Goal: Communication & Community: Participate in discussion

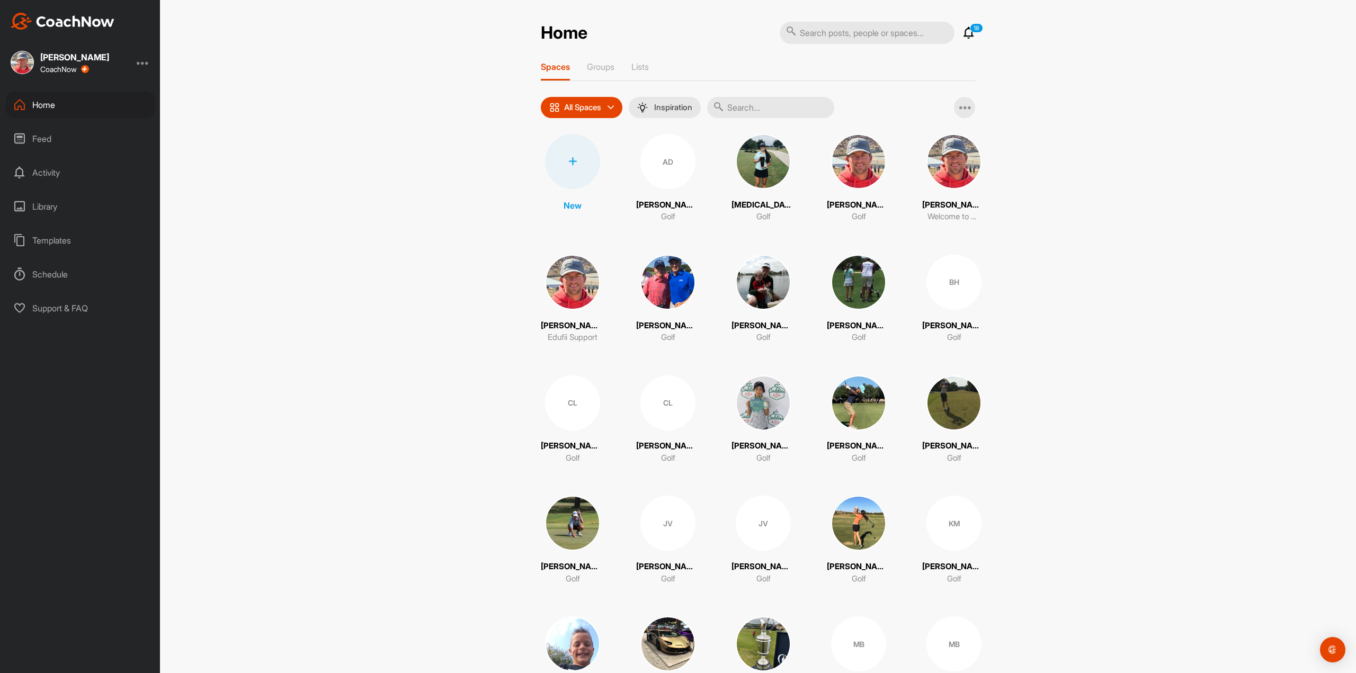
click at [983, 34] on div "Home 18 Notifications Invitations [DATE] Hunter B. posted a video : " Here’s a …" at bounding box center [758, 336] width 1196 height 673
click at [970, 30] on p "18" at bounding box center [976, 28] width 13 height 10
click at [964, 32] on icon at bounding box center [968, 32] width 13 height 13
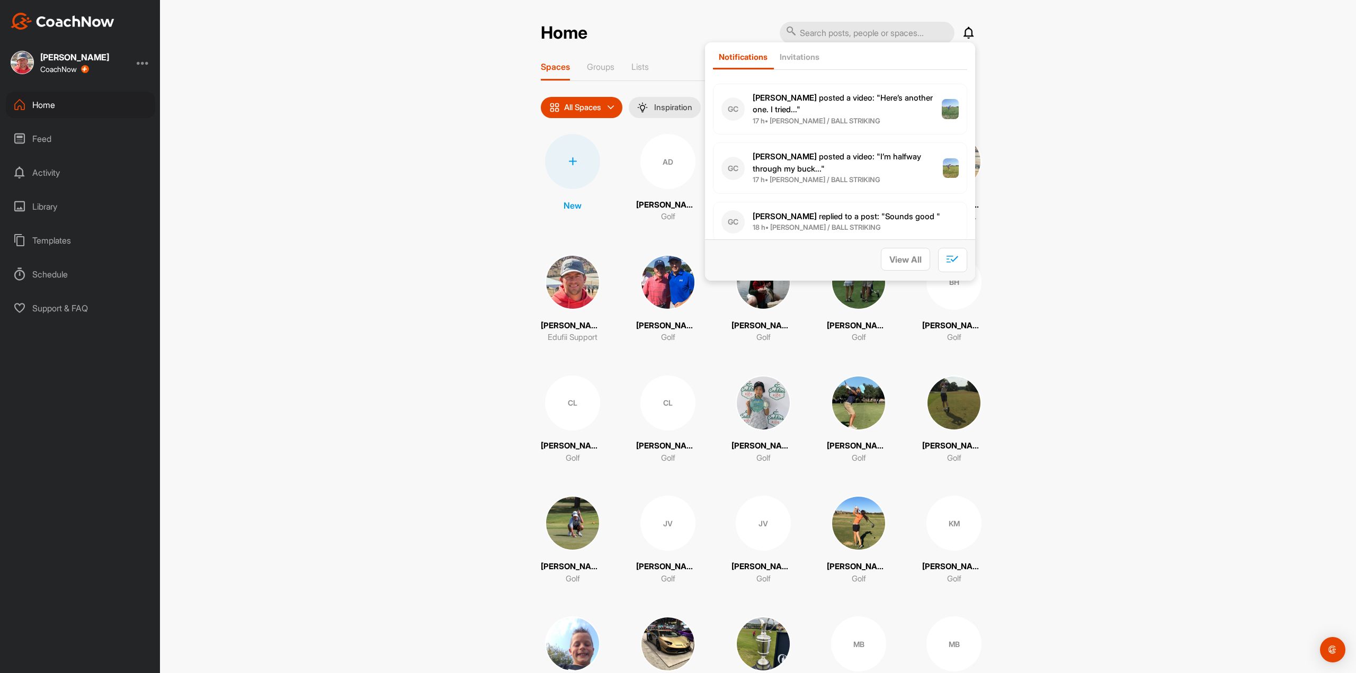
scroll to position [847, 0]
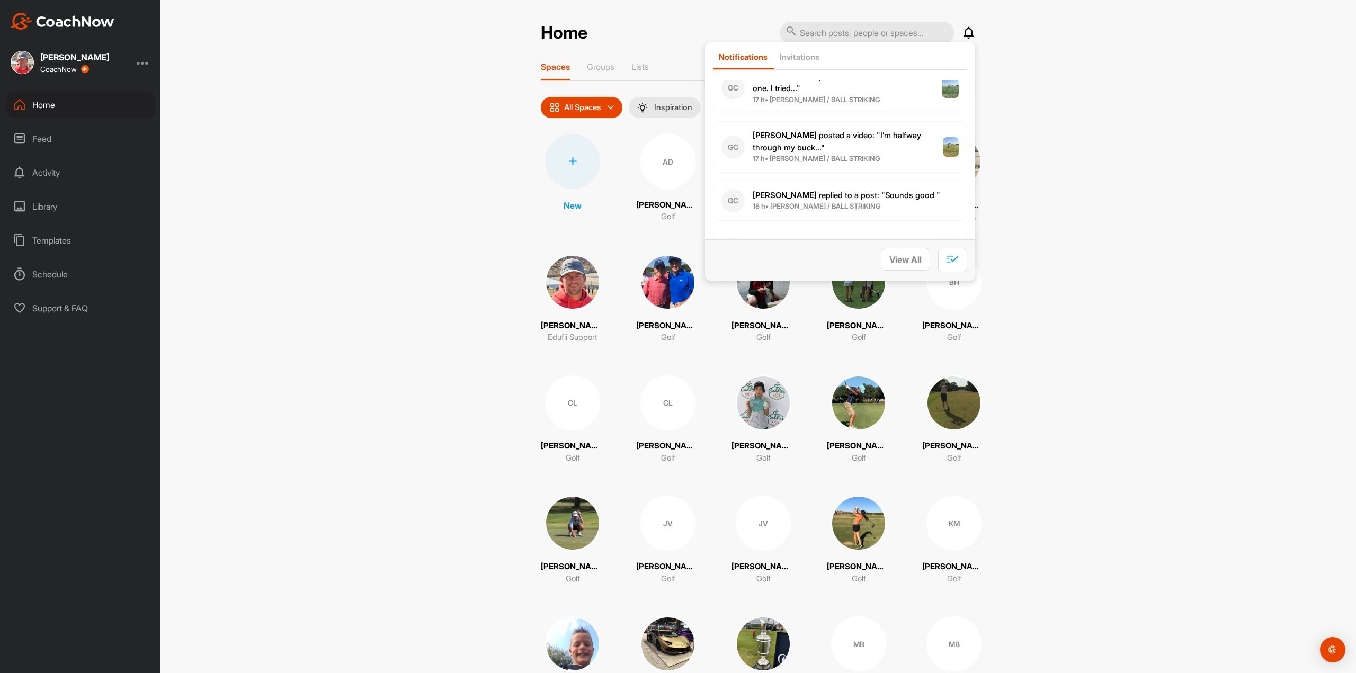
click at [845, 130] on p "[PERSON_NAME] posted a video : " I’m halfway through my buck... "" at bounding box center [847, 142] width 190 height 24
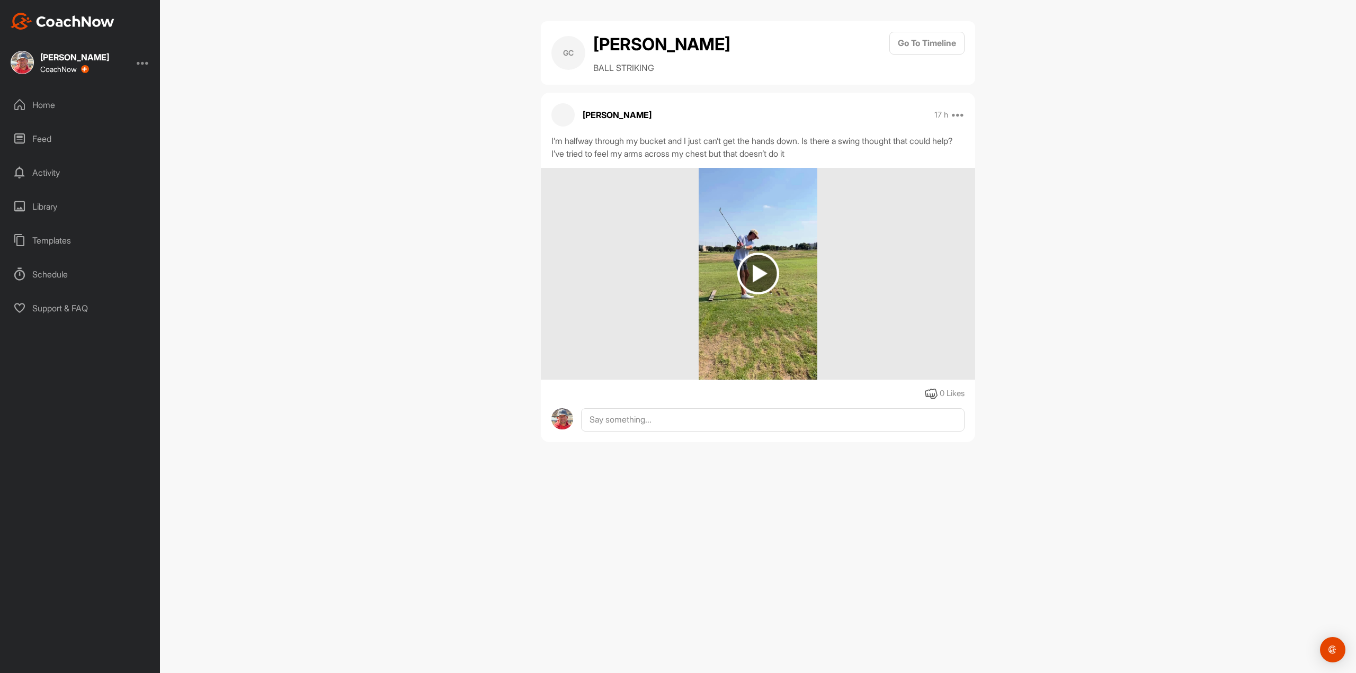
click at [753, 294] on img at bounding box center [758, 274] width 42 height 42
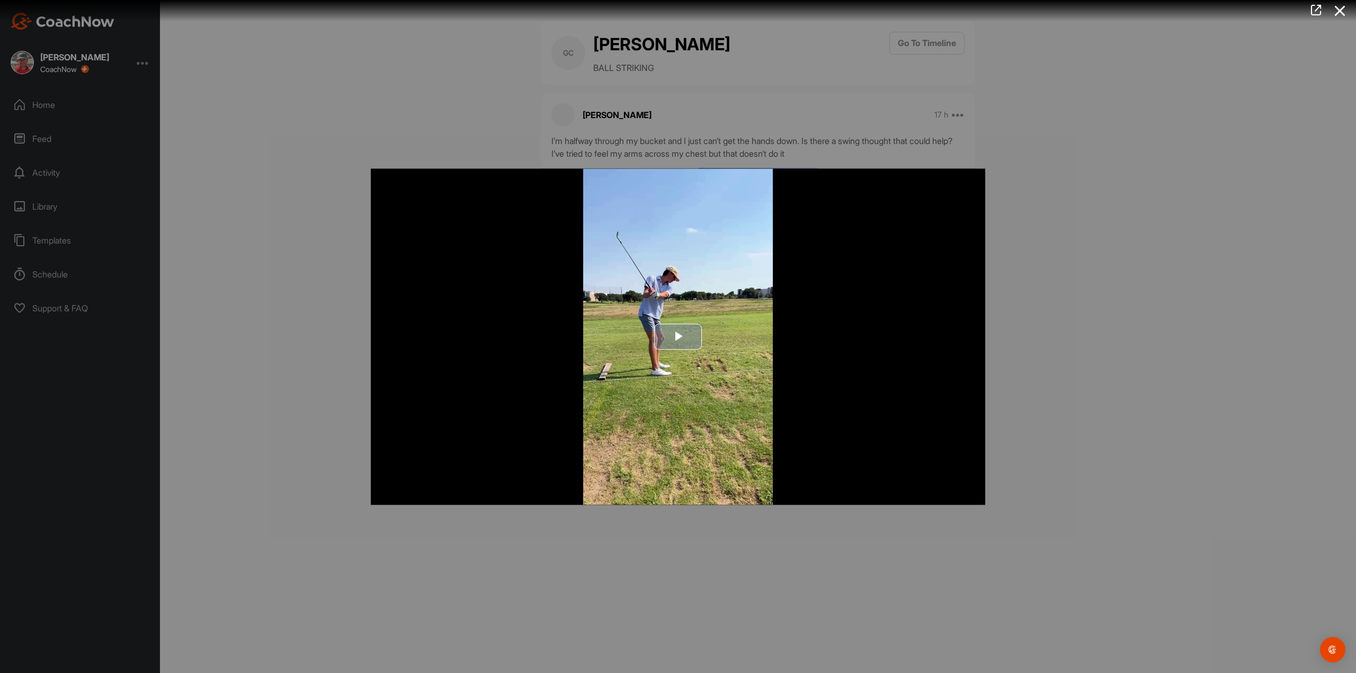
click at [678, 337] on span "Video Player" at bounding box center [678, 337] width 0 height 0
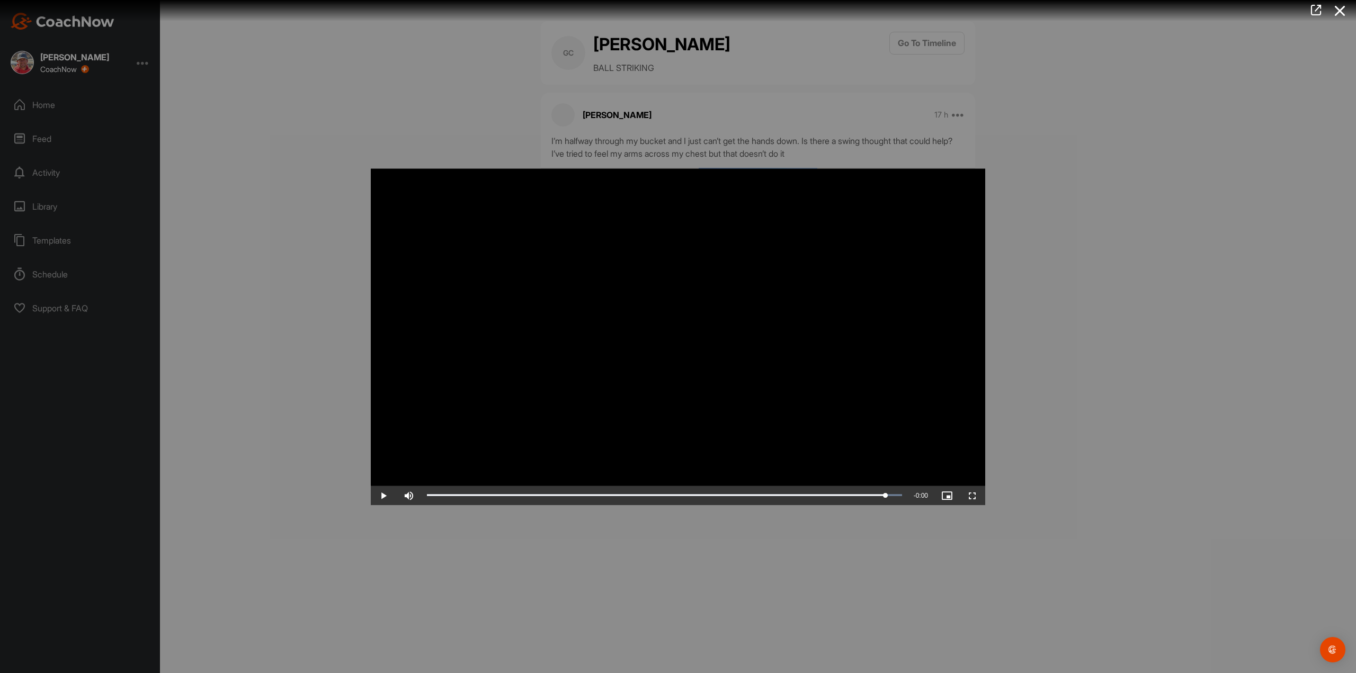
drag, startPoint x: 552, startPoint y: 498, endPoint x: 848, endPoint y: 519, distance: 296.2
click at [848, 519] on div "Video Player is loading. Play Video Play Skip Backward Skip Forward Mute Curren…" at bounding box center [678, 336] width 1356 height 673
click at [1059, 415] on div at bounding box center [678, 336] width 1356 height 673
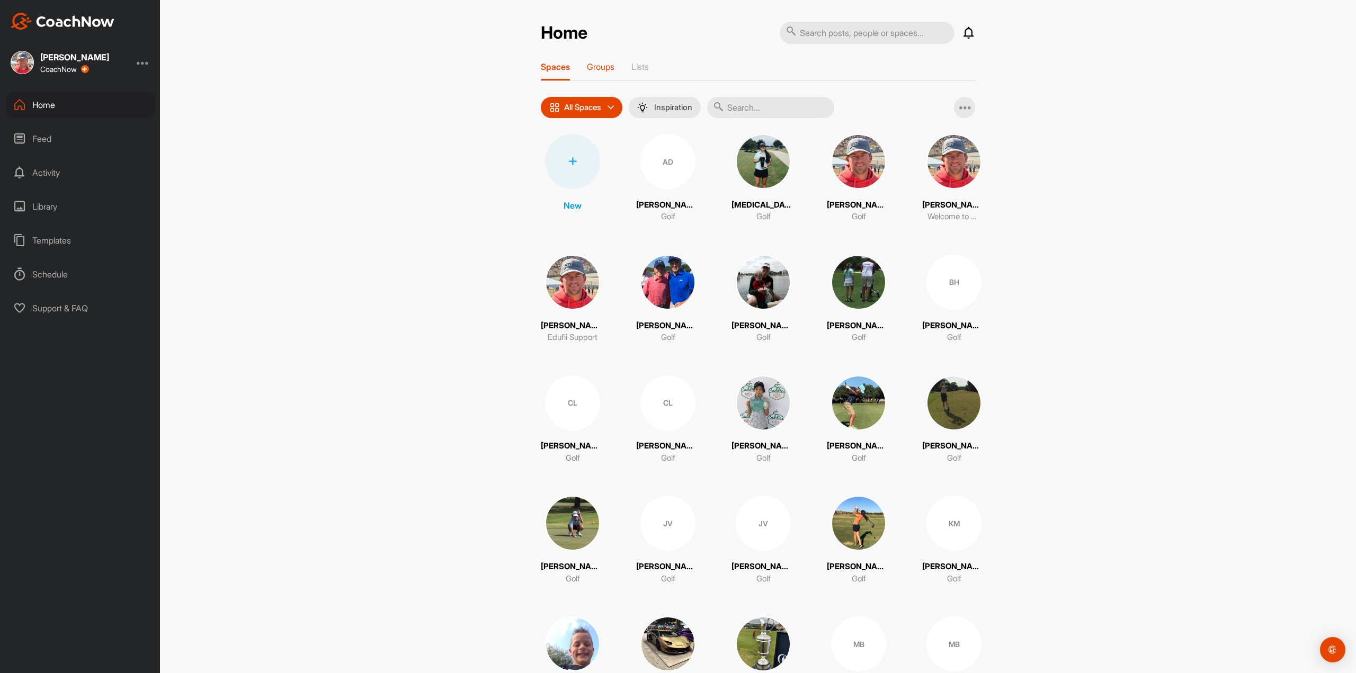
click at [600, 65] on p "Groups" at bounding box center [601, 66] width 28 height 11
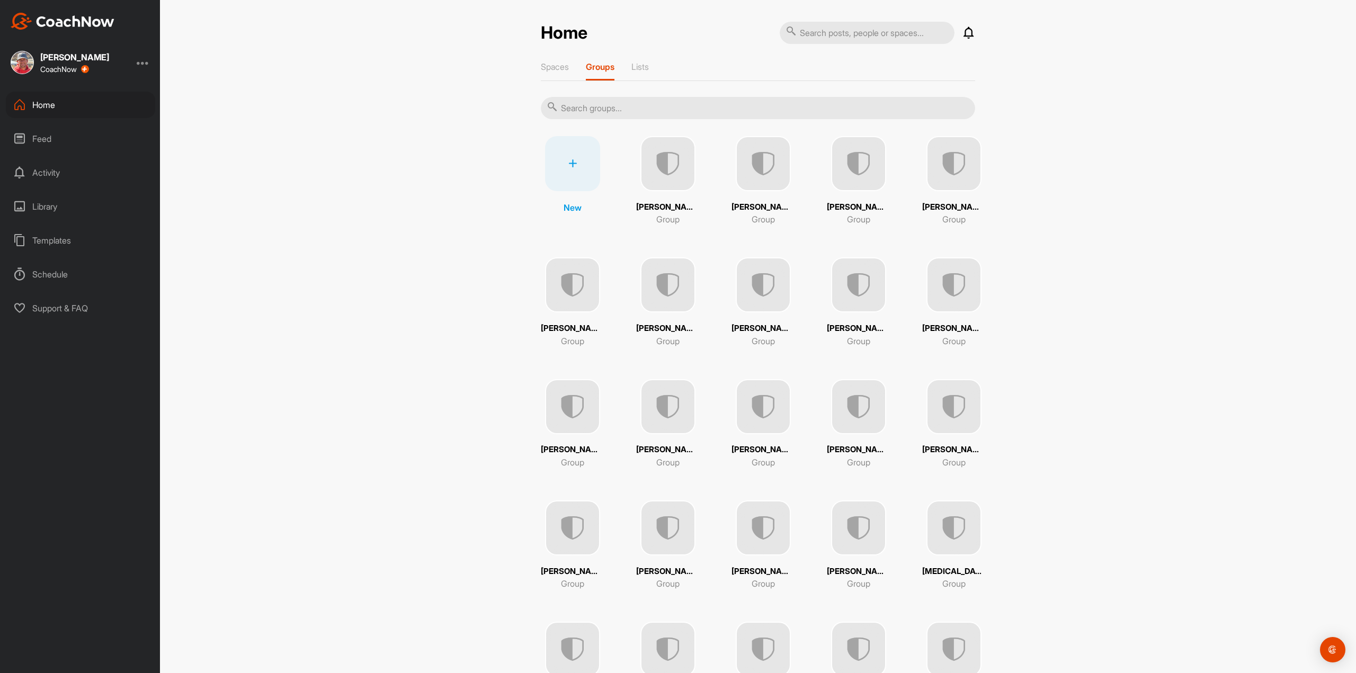
scroll to position [195, 0]
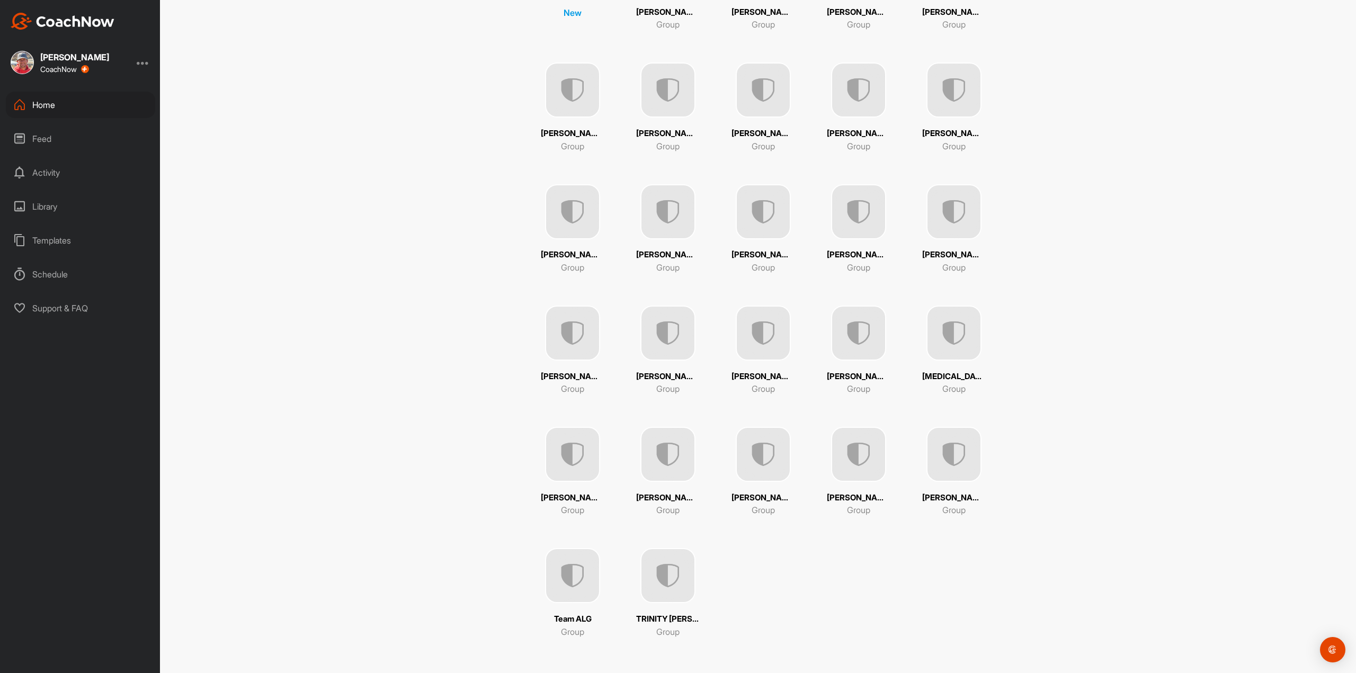
click at [935, 472] on img at bounding box center [953, 454] width 55 height 55
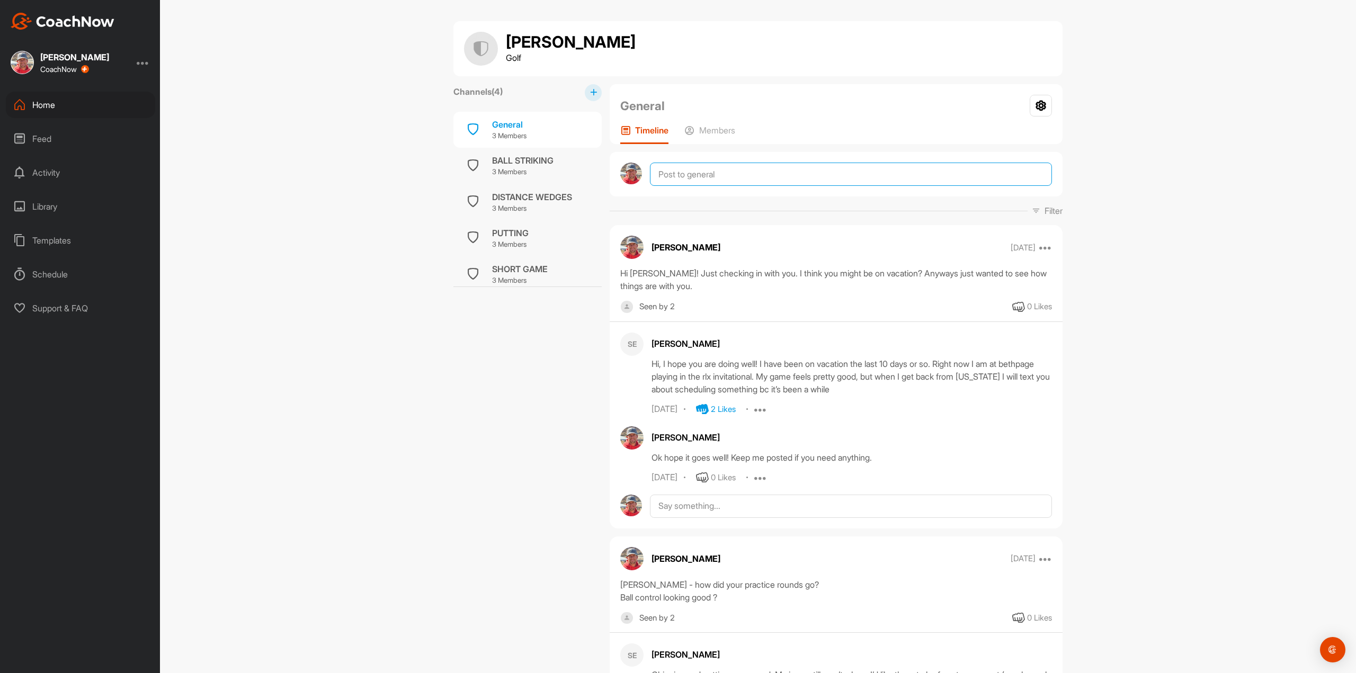
click at [684, 183] on textarea at bounding box center [851, 174] width 402 height 23
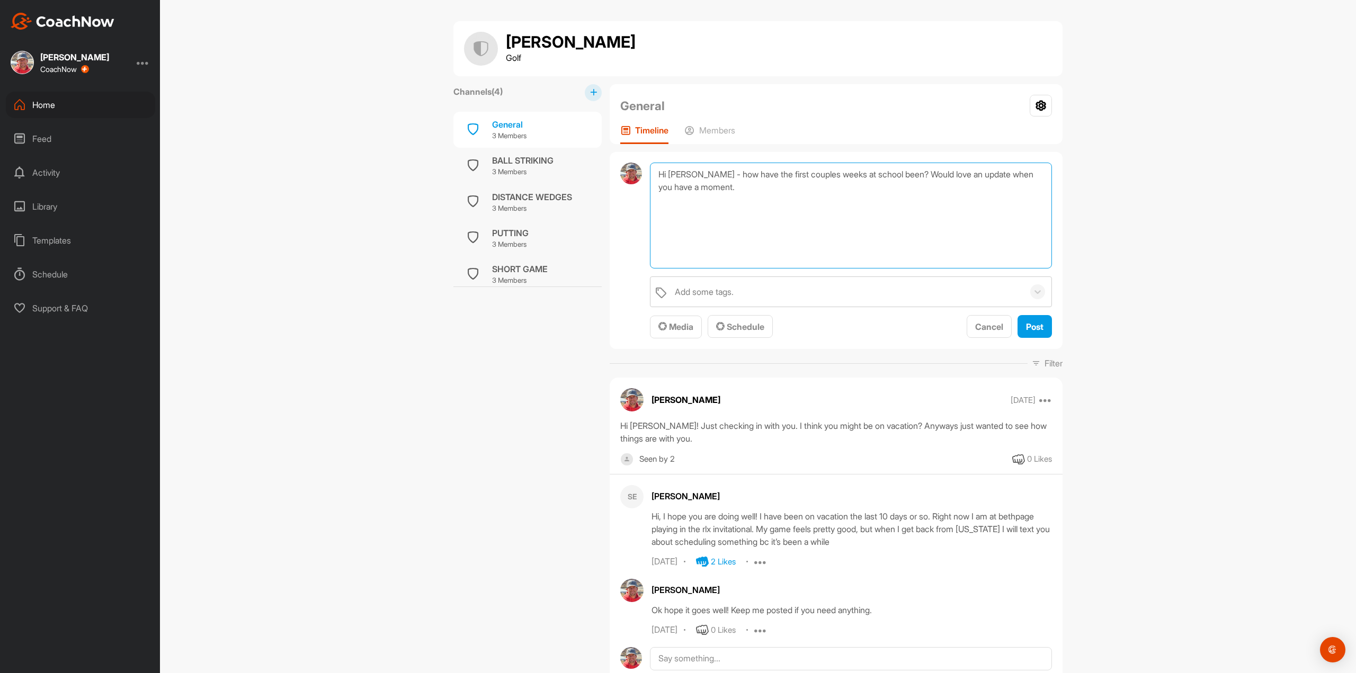
type textarea "Hi Sophia - how have the first couples weeks at school been? Would love an upda…"
click at [1027, 339] on div "Hi Sophia - how have the first couples weeks at school been? Would love an upda…" at bounding box center [835, 250] width 453 height 197
click at [1033, 329] on span "Post" at bounding box center [1034, 326] width 17 height 11
